Goal: Participate in discussion: Engage in conversation with other users on a specific topic

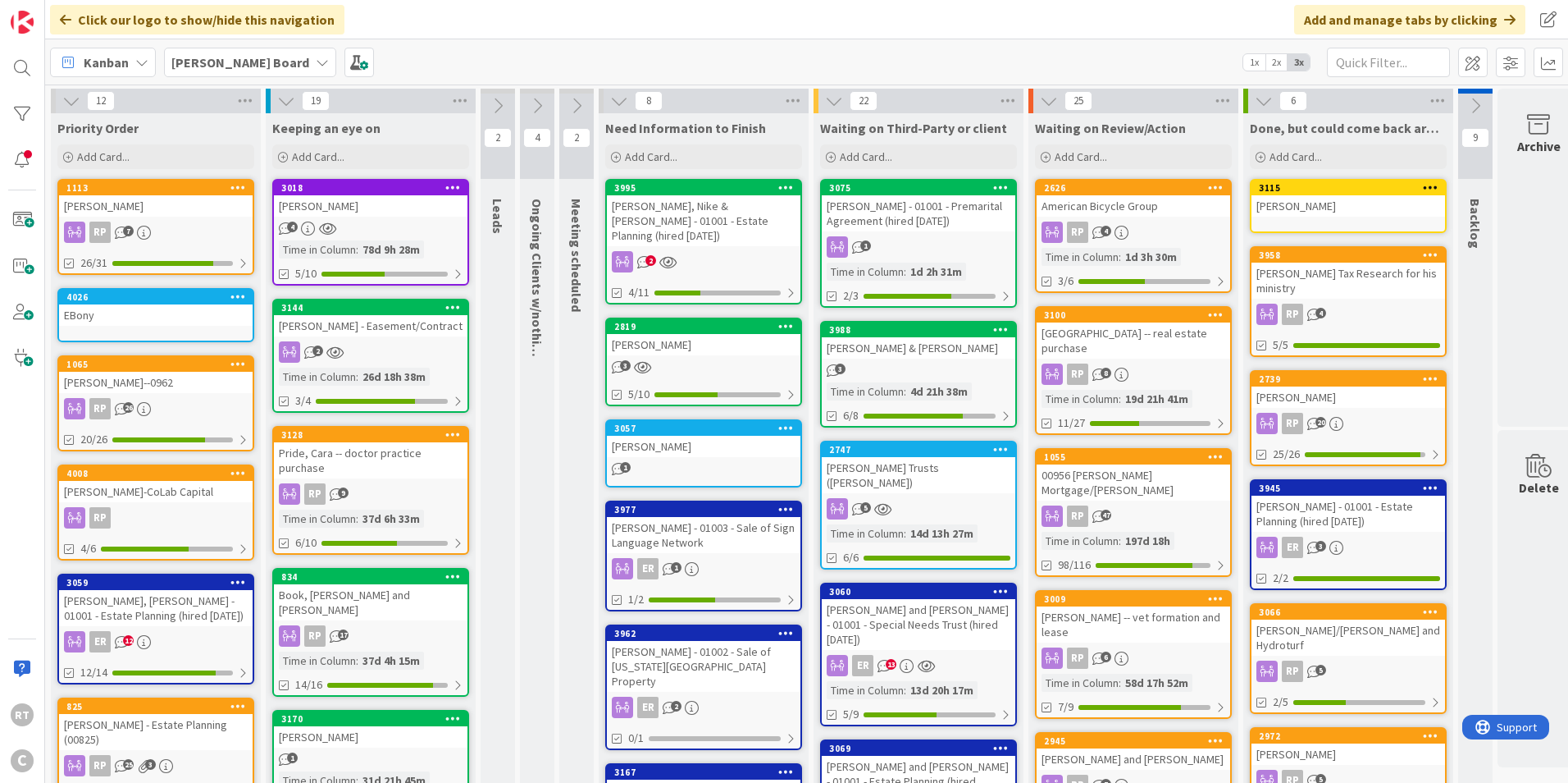
click at [104, 388] on div "[PERSON_NAME]--0962" at bounding box center [156, 383] width 194 height 21
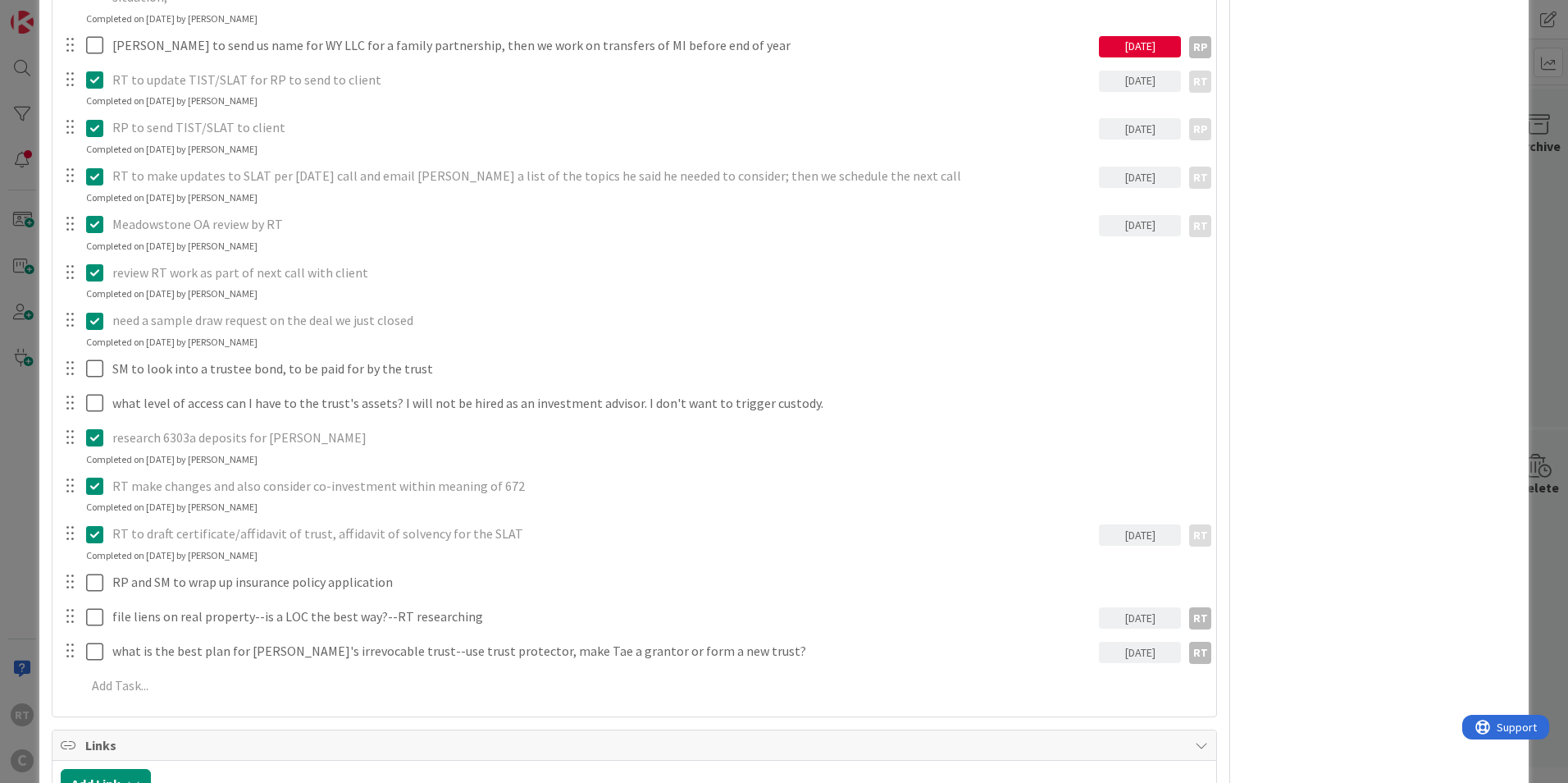
scroll to position [985, 0]
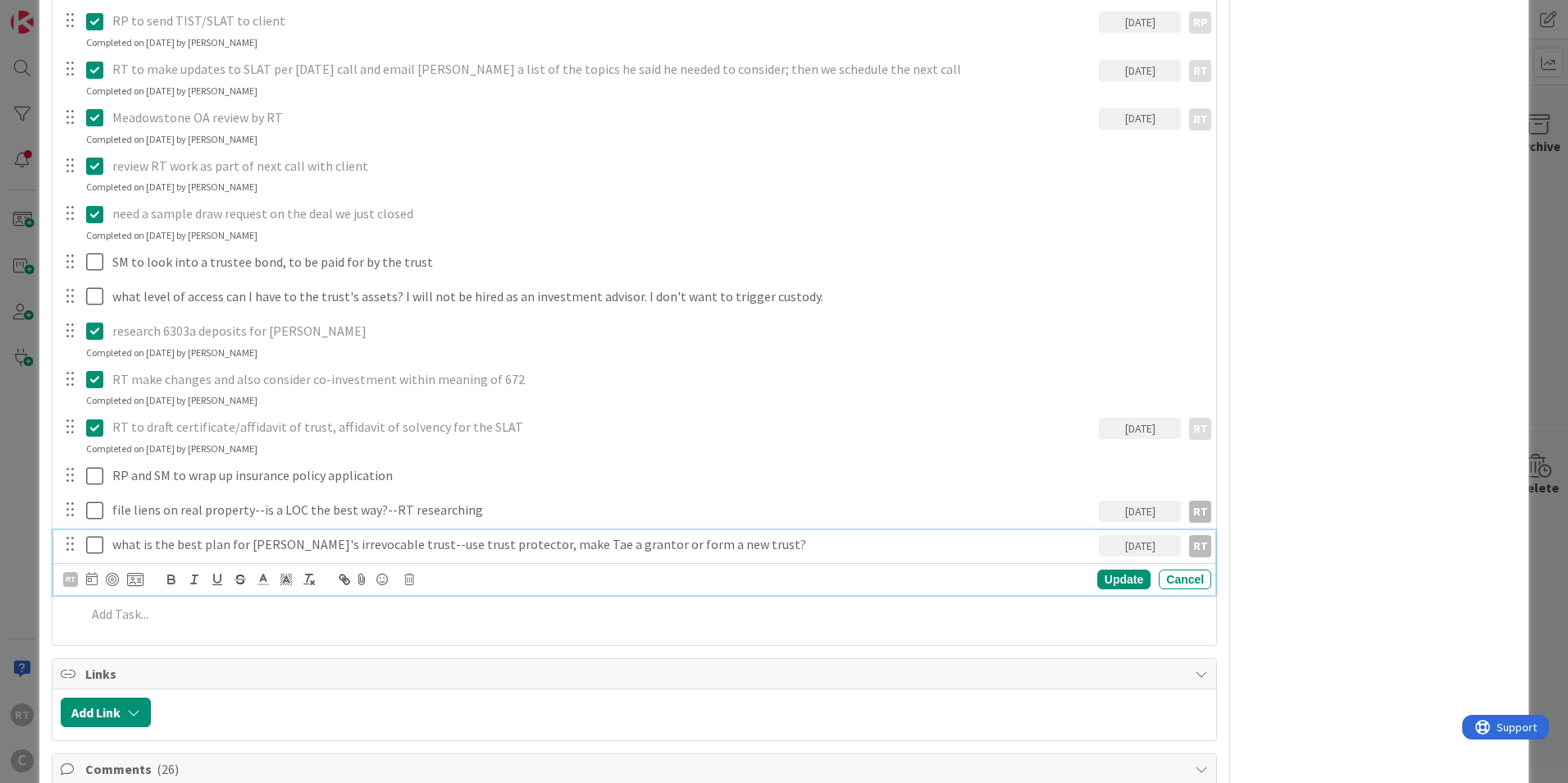
click at [530, 535] on p "what is the best plan for [PERSON_NAME]'s irrevocable trust--use trust protecto…" at bounding box center [602, 543] width 980 height 19
click at [701, 535] on p "what is the best plan for [PERSON_NAME]'s irrevocable trust--use trust protecto…" at bounding box center [602, 543] width 980 height 19
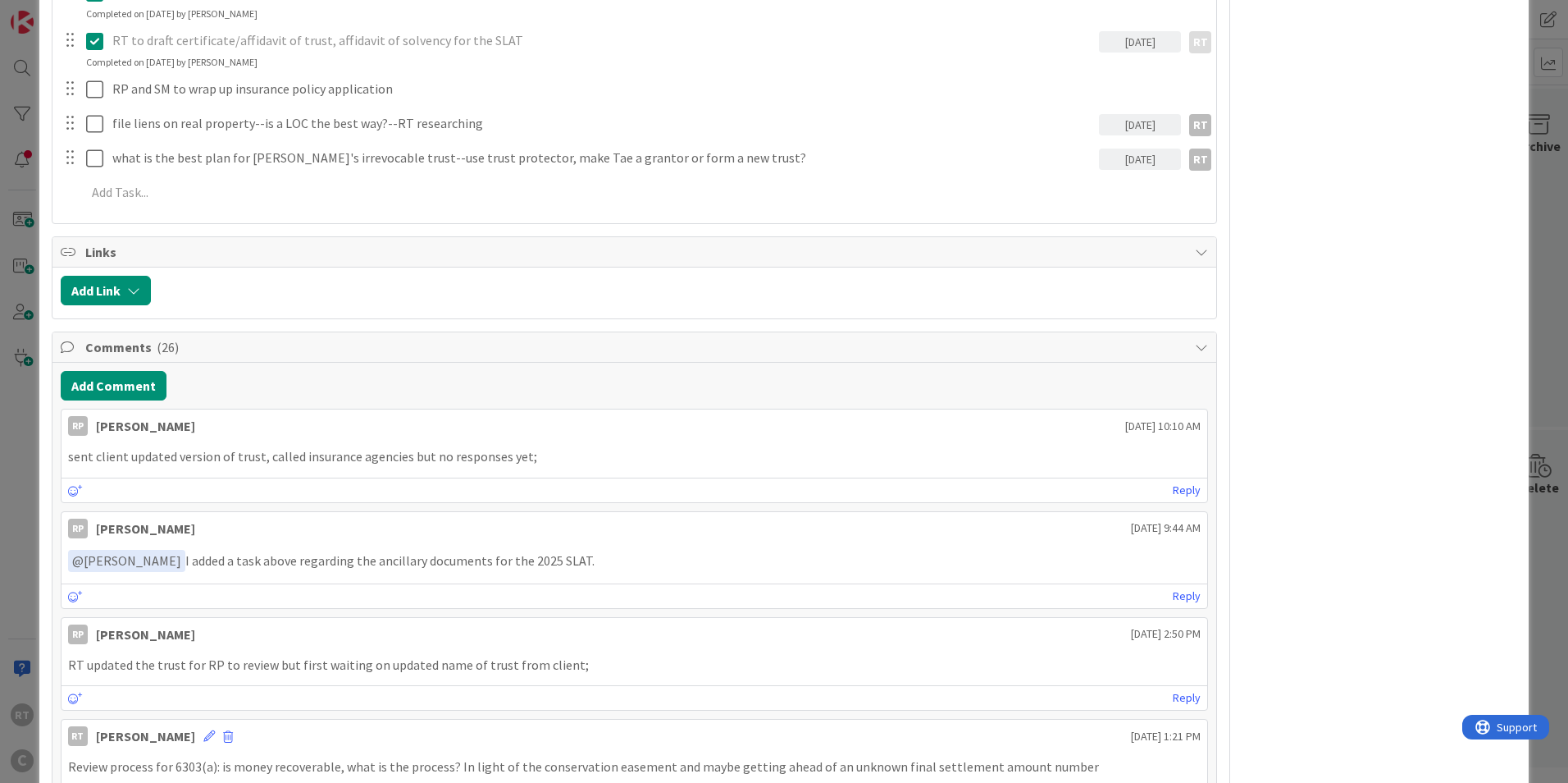
scroll to position [1395, 0]
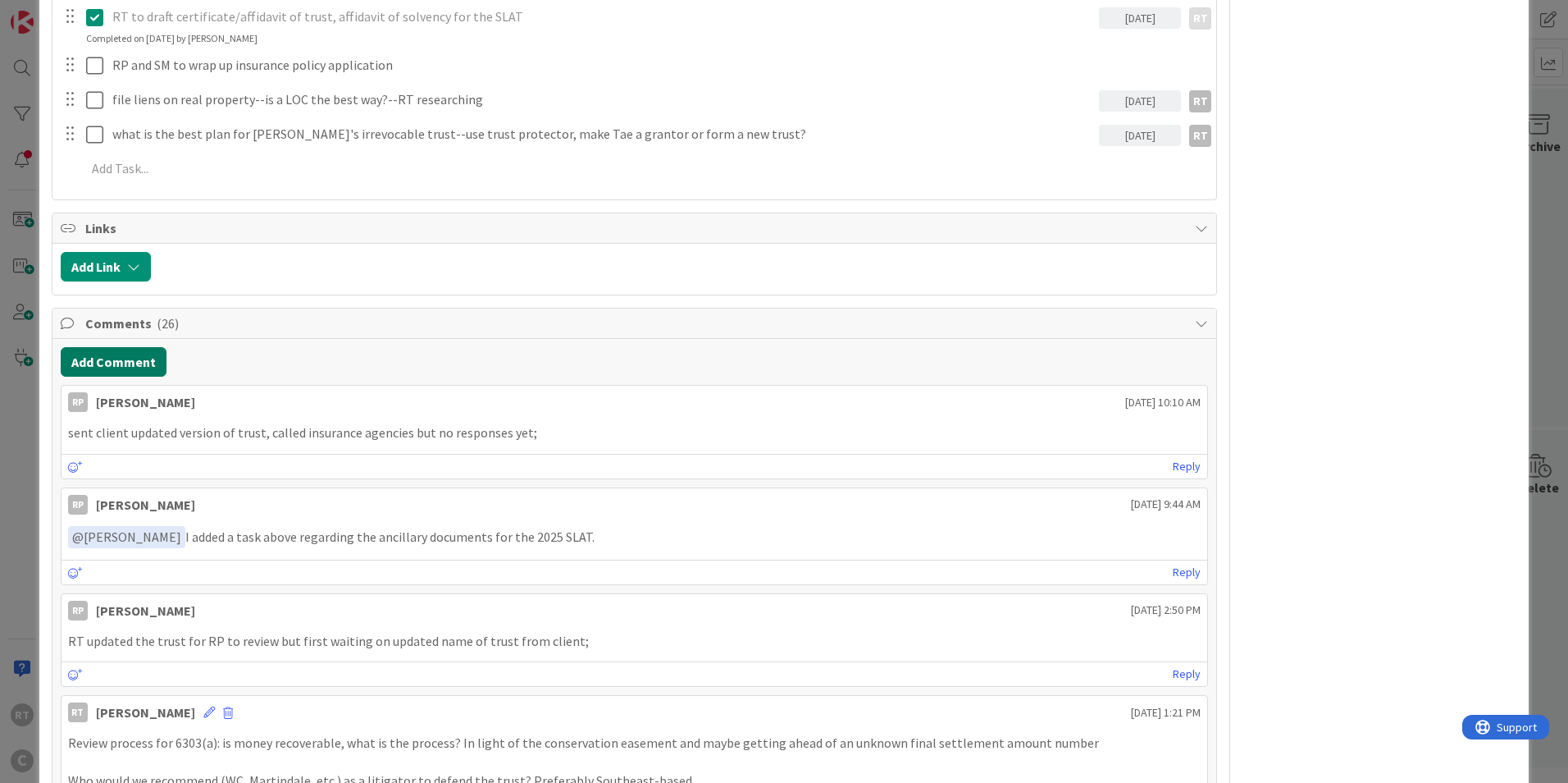
click at [134, 348] on button "Add Comment" at bounding box center [113, 361] width 106 height 29
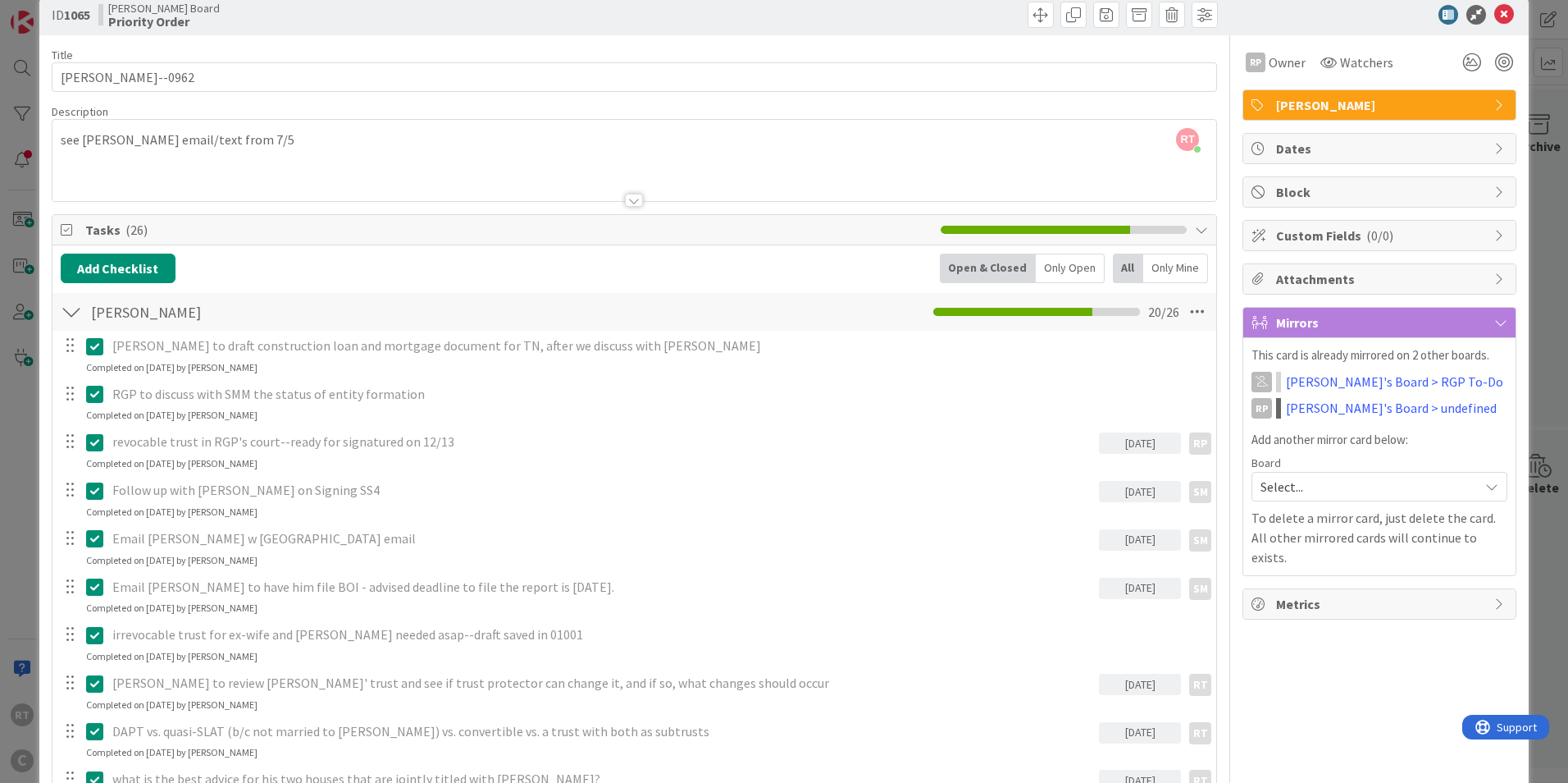
scroll to position [0, 0]
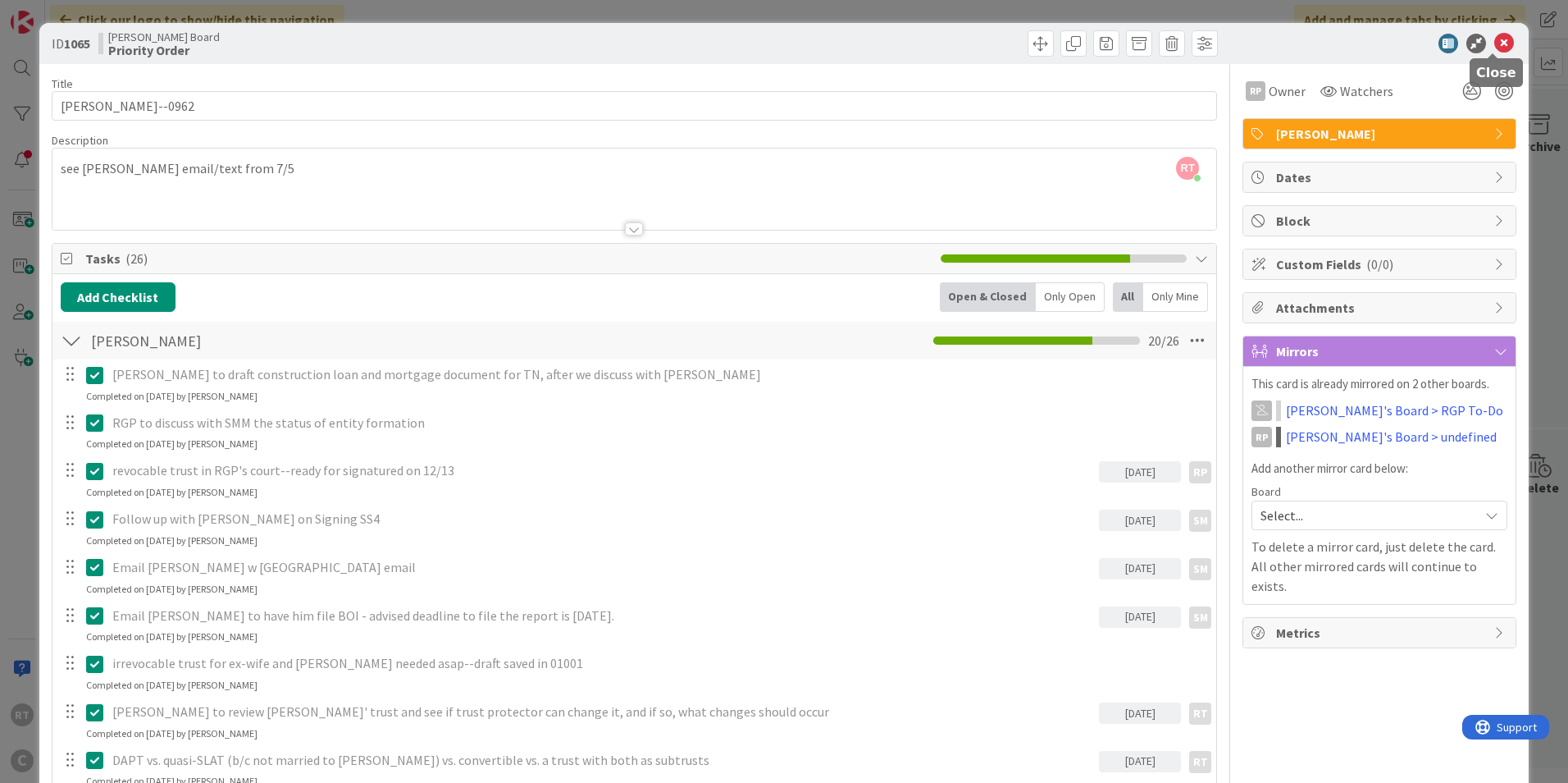
click at [1494, 51] on icon at bounding box center [1504, 44] width 19 height 19
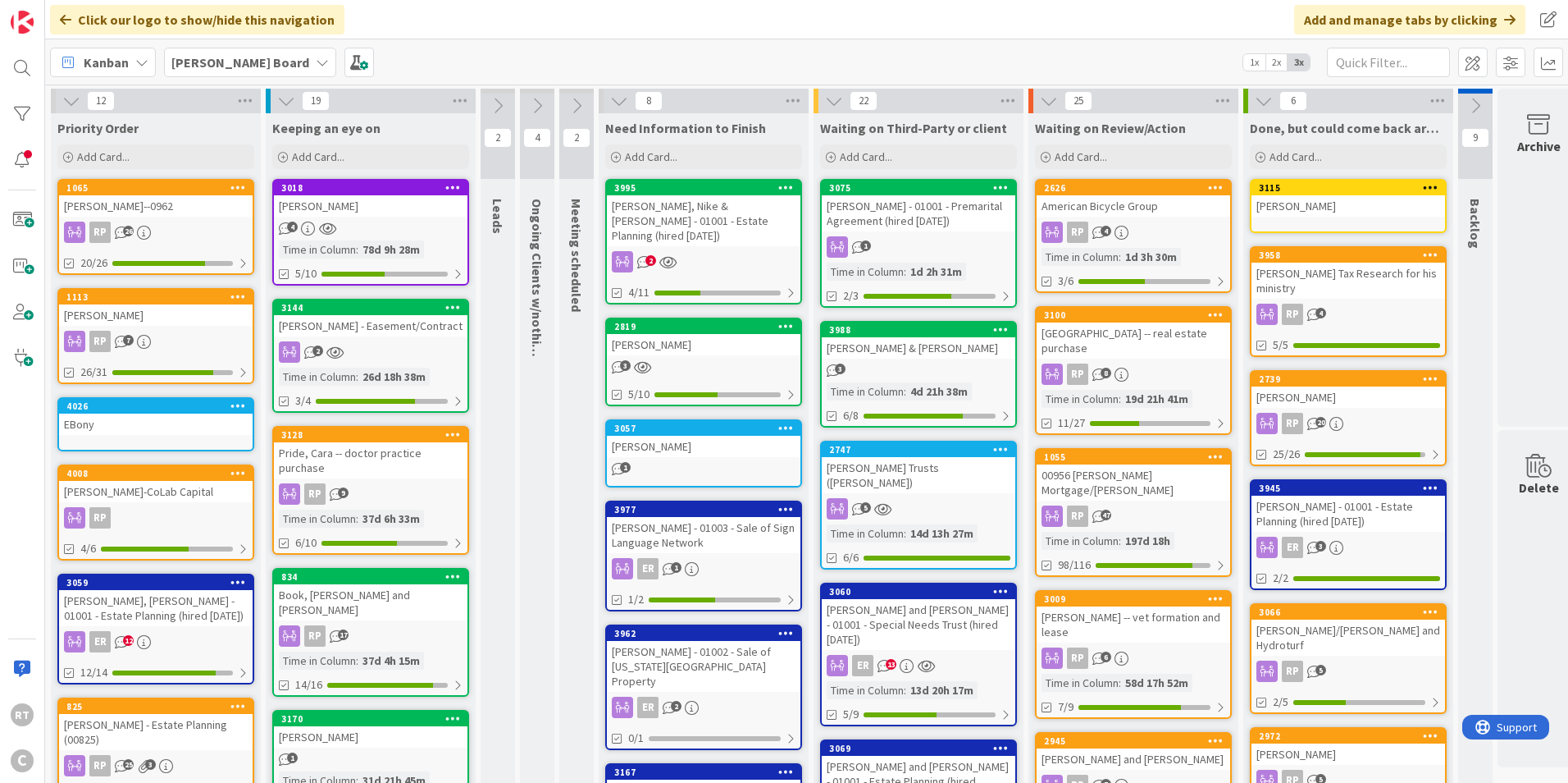
click at [158, 205] on div "[PERSON_NAME]--0962" at bounding box center [156, 206] width 194 height 21
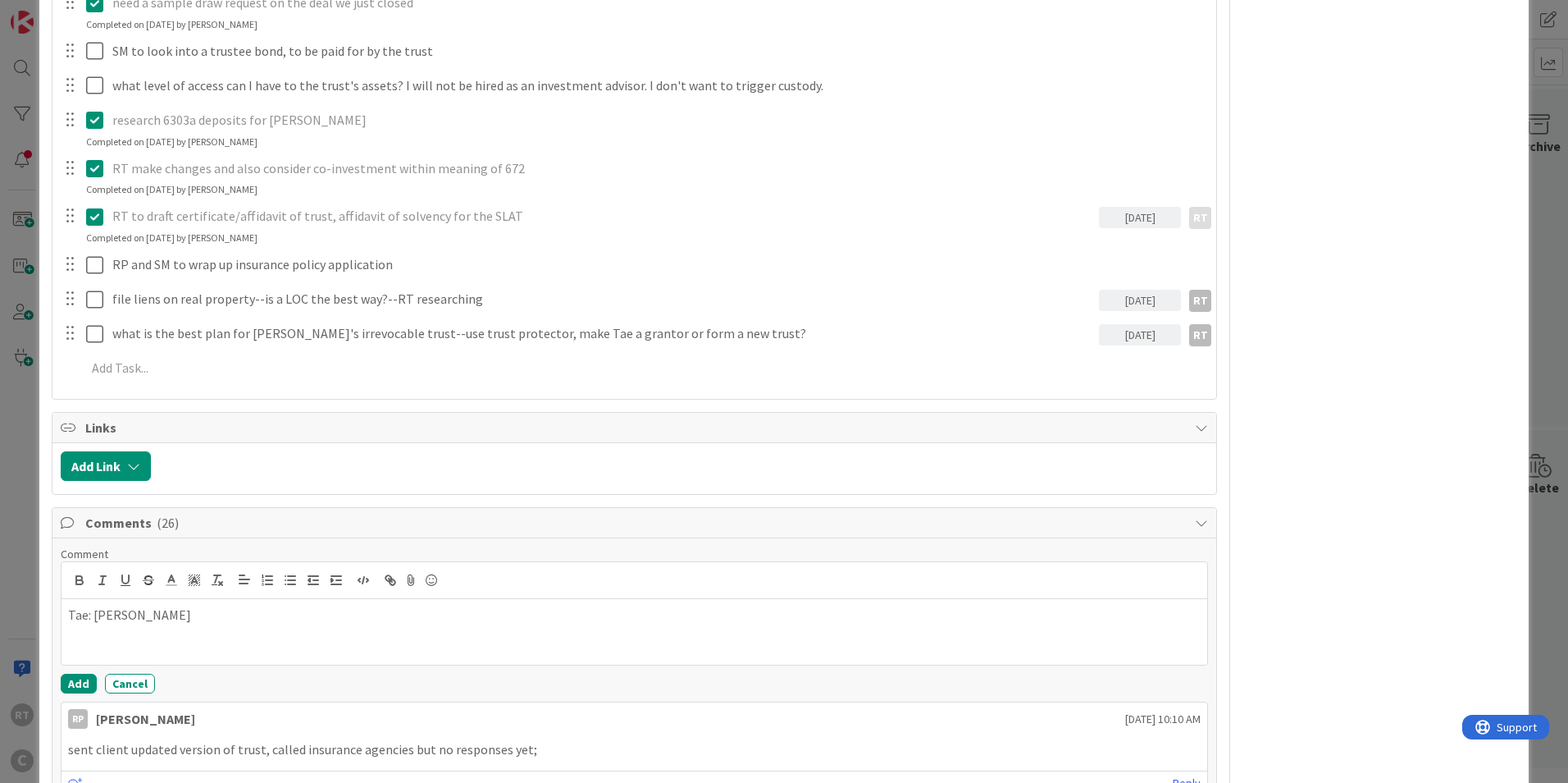
scroll to position [1395, 0]
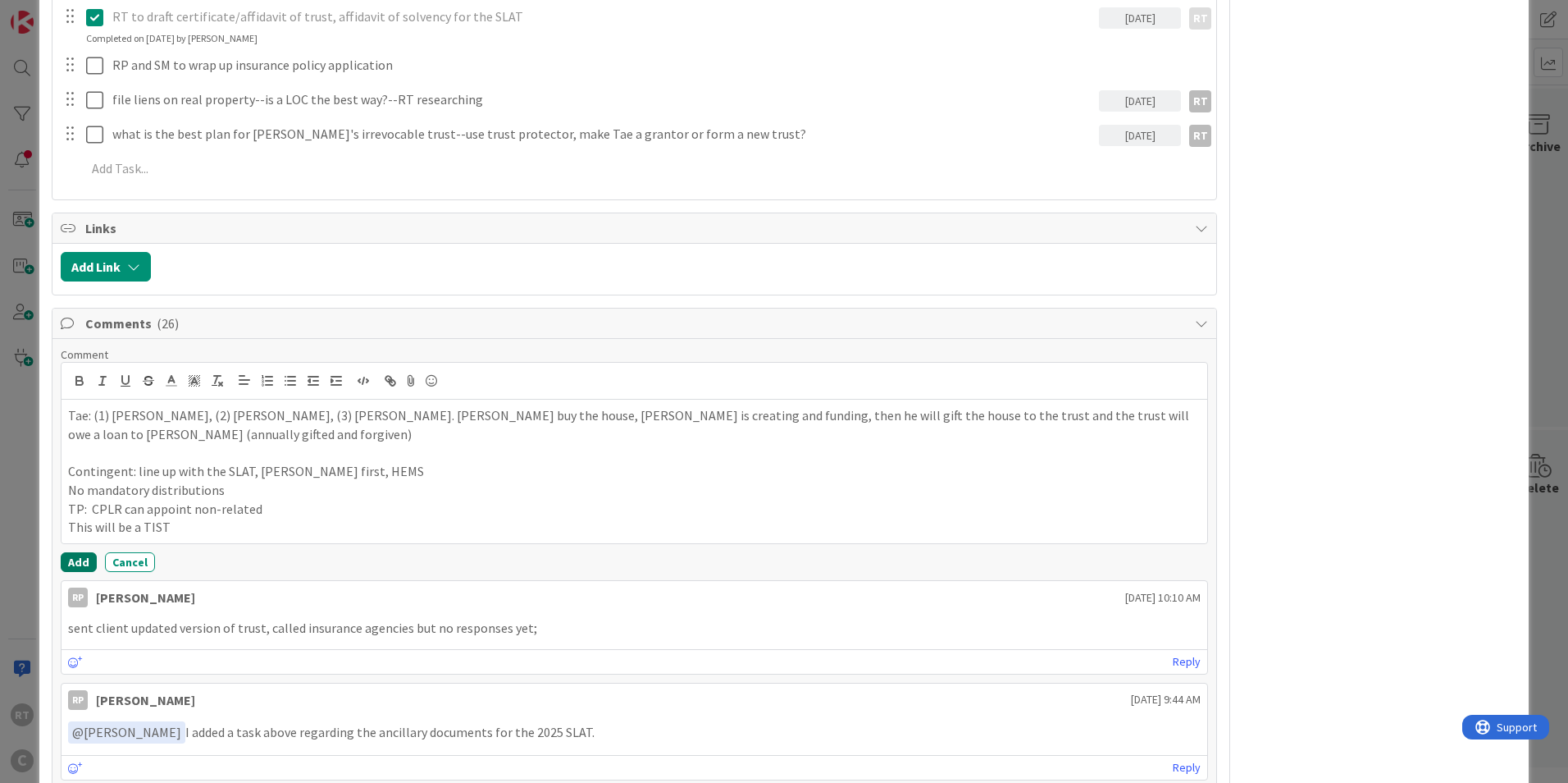
click at [78, 552] on button "Add" at bounding box center [78, 562] width 36 height 19
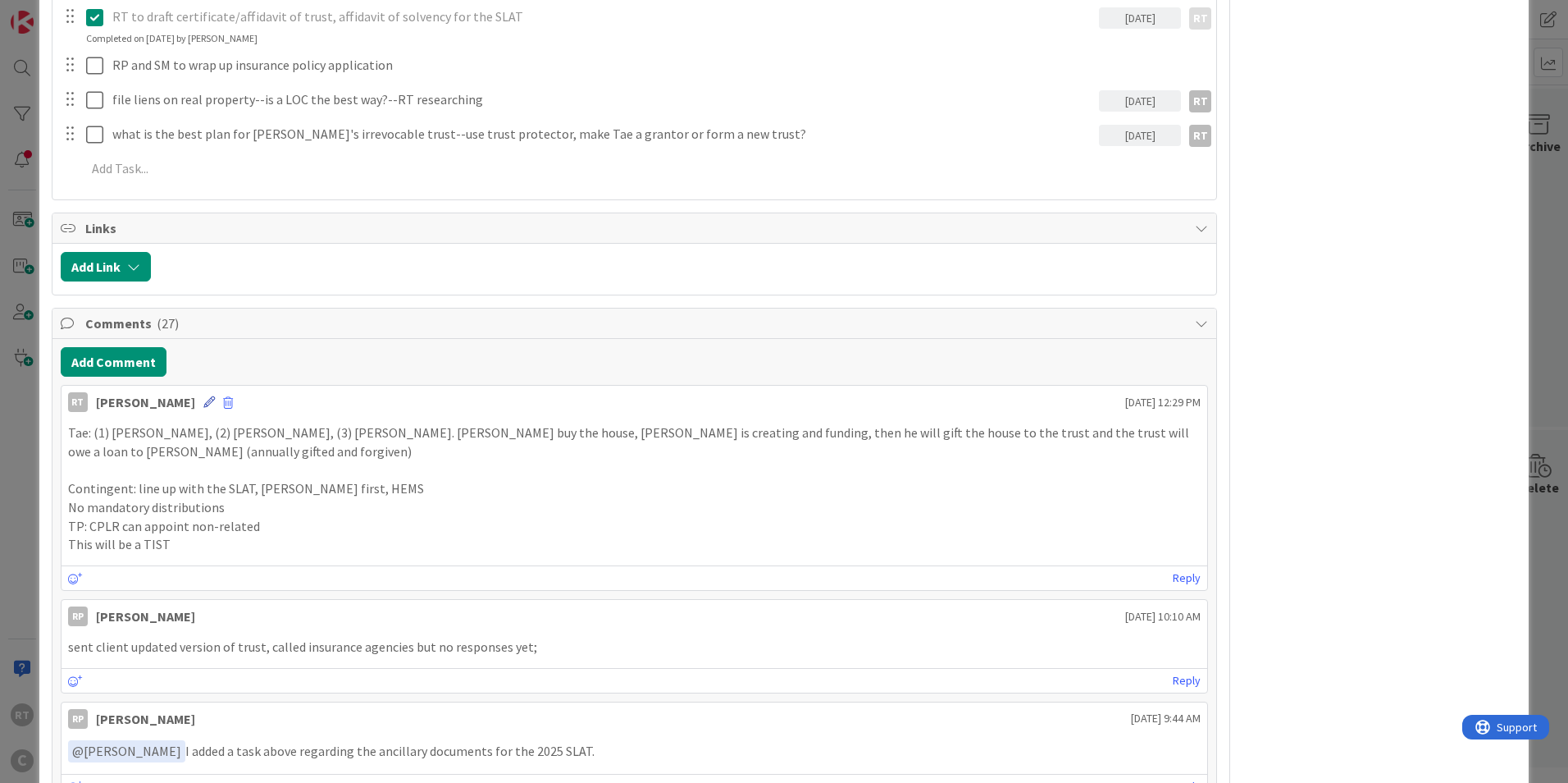
click at [203, 396] on icon at bounding box center [209, 402] width 12 height 12
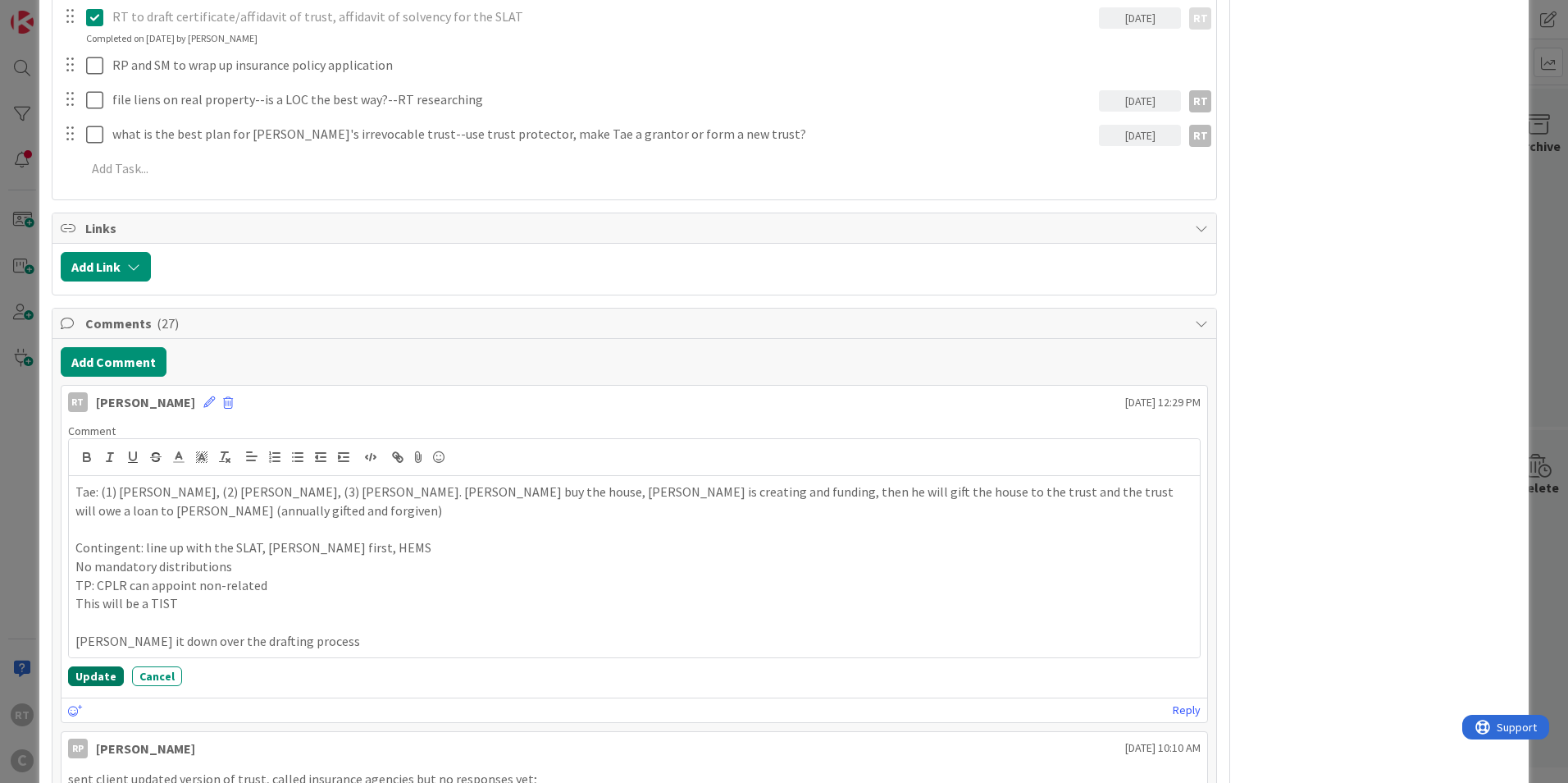
click at [87, 666] on button "Update" at bounding box center [95, 676] width 55 height 19
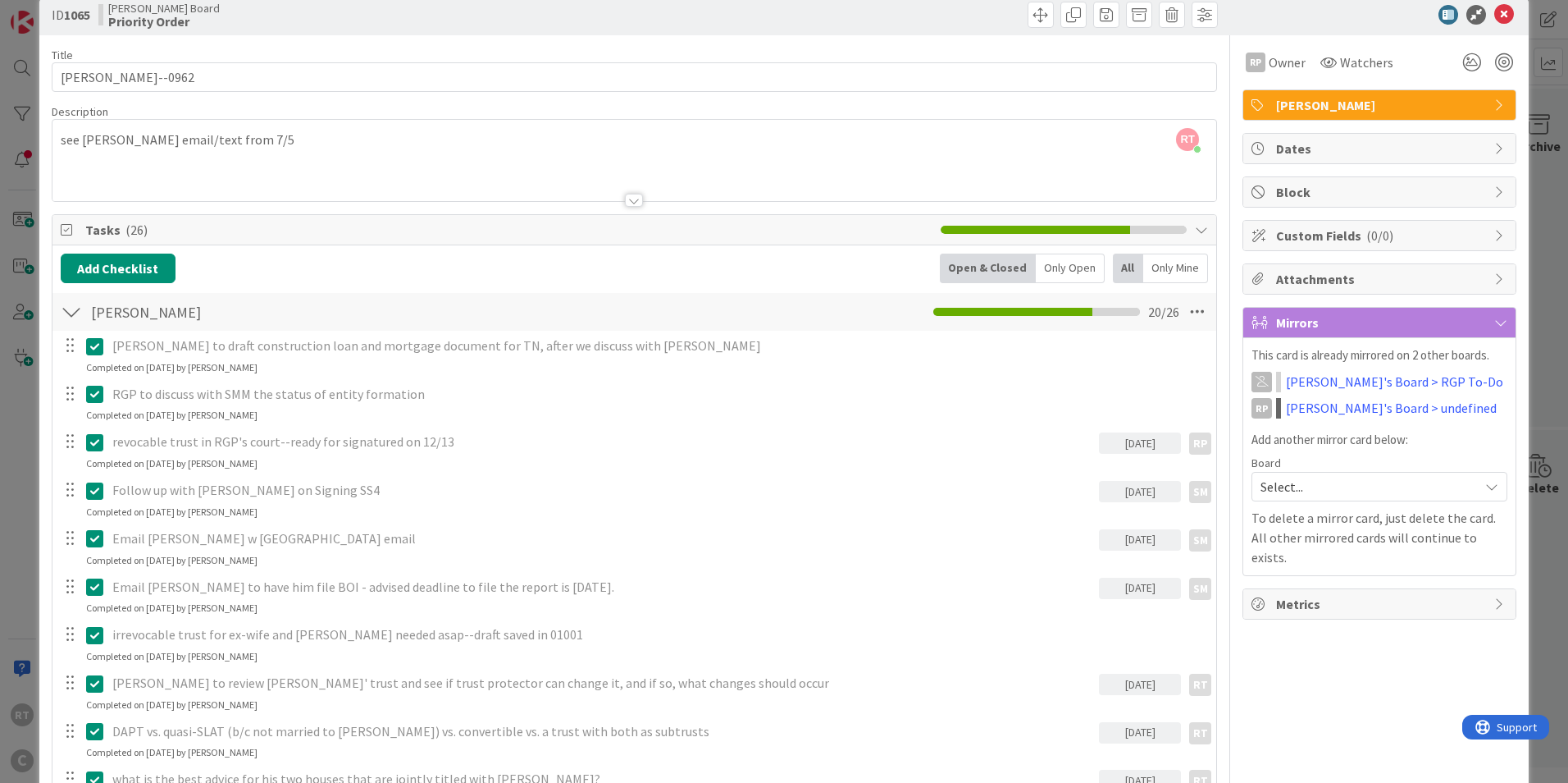
scroll to position [0, 0]
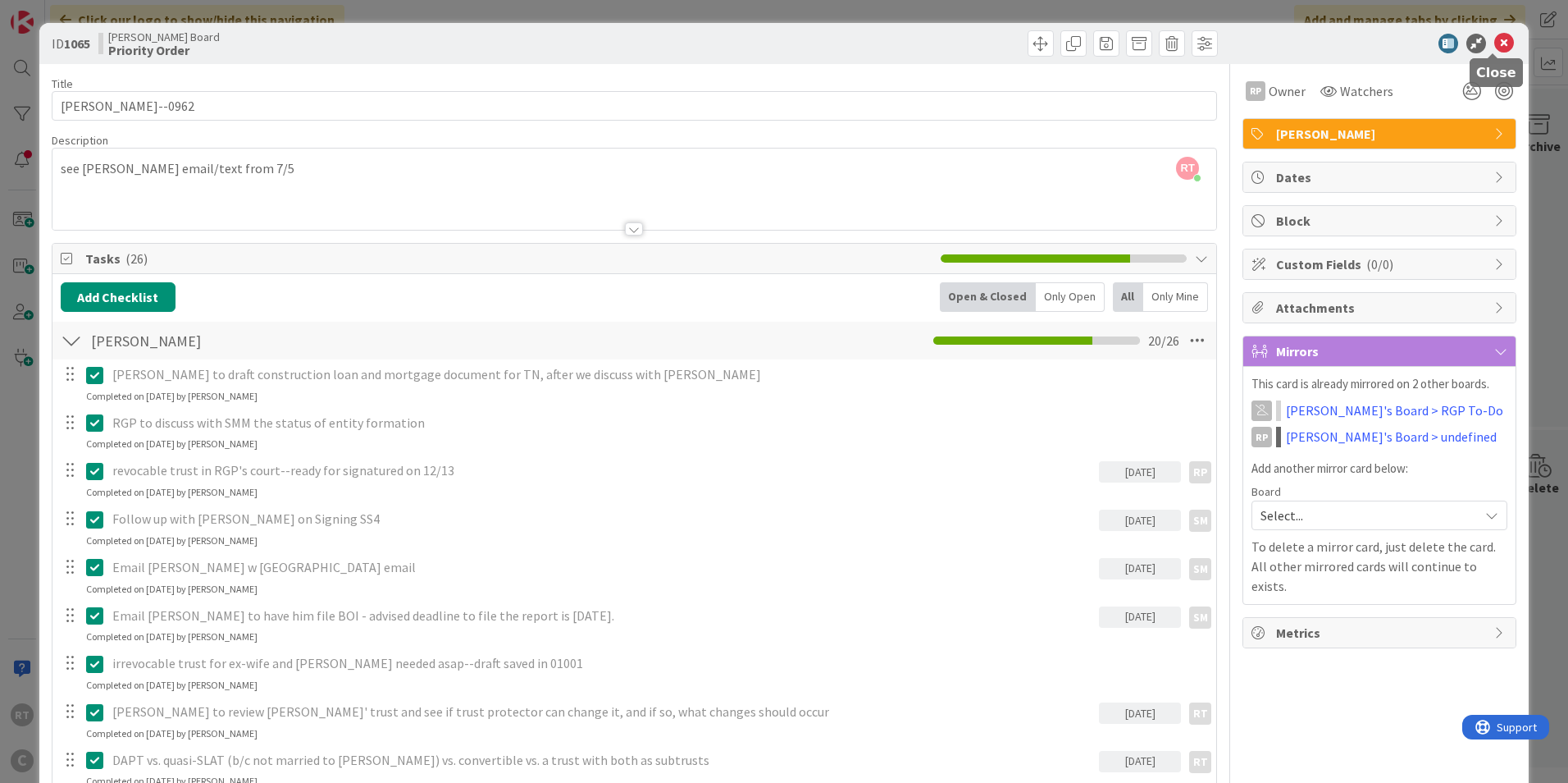
click at [1494, 46] on icon at bounding box center [1504, 44] width 19 height 19
